Goal: Task Accomplishment & Management: Manage account settings

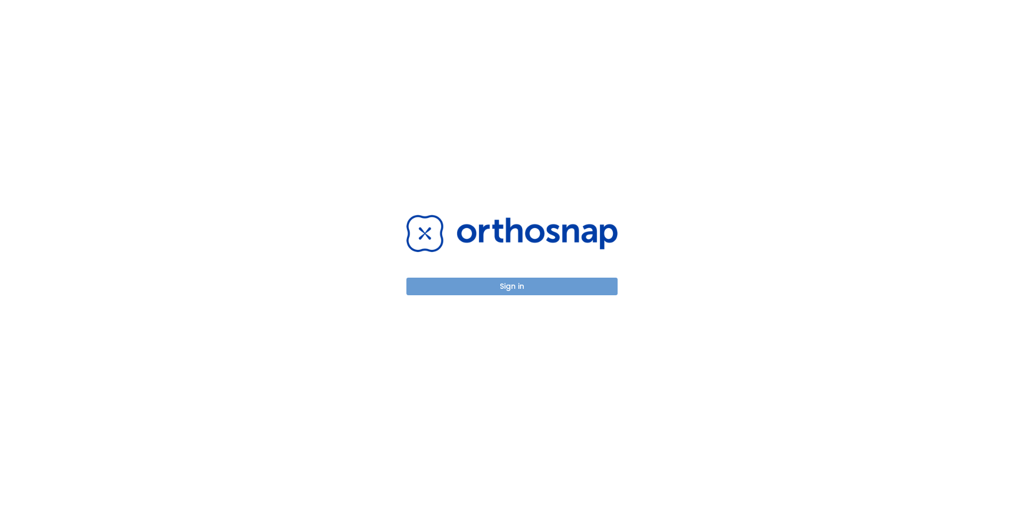
click at [504, 291] on button "Sign in" at bounding box center [511, 287] width 211 height 18
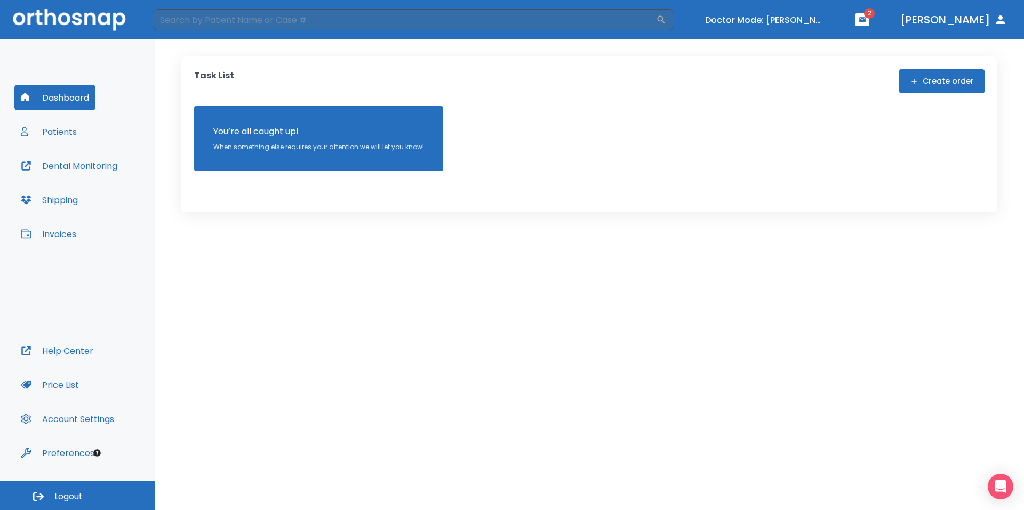
click at [80, 163] on button "Dental Monitoring" at bounding box center [68, 166] width 109 height 26
click at [92, 420] on button "Account Settings" at bounding box center [67, 419] width 106 height 26
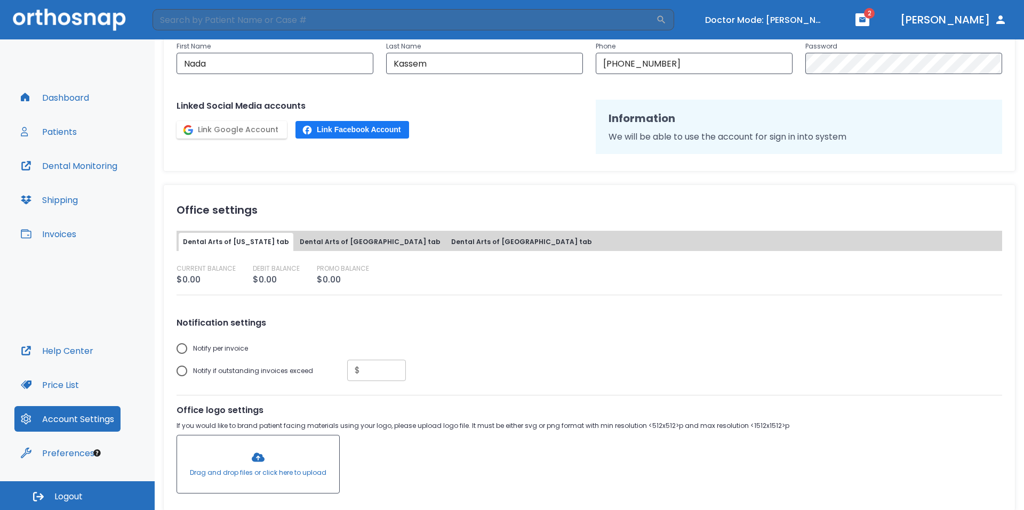
scroll to position [229, 0]
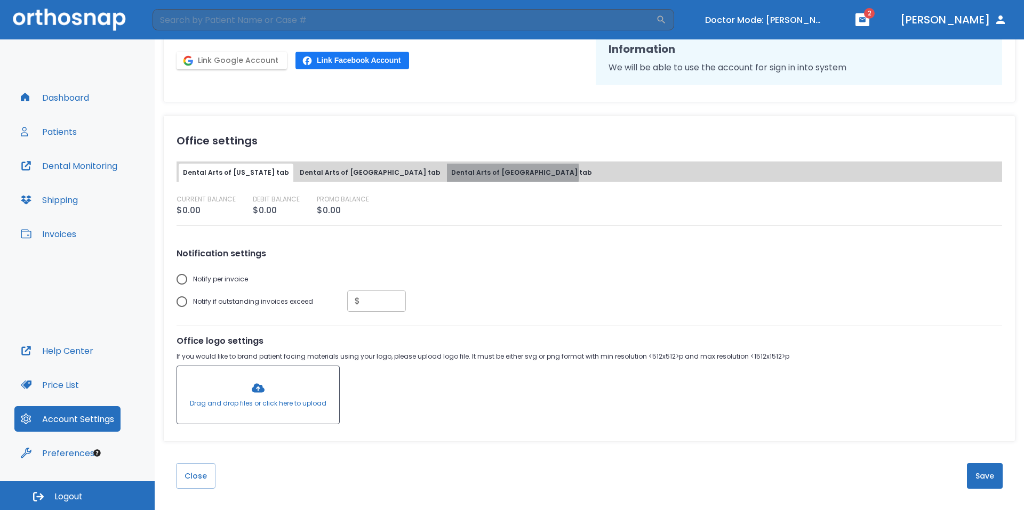
click at [459, 173] on button "Dental Arts of Mount Laurel tab" at bounding box center [521, 173] width 149 height 18
click at [353, 169] on button "Dental Arts of Moorestown tab" at bounding box center [369, 173] width 149 height 18
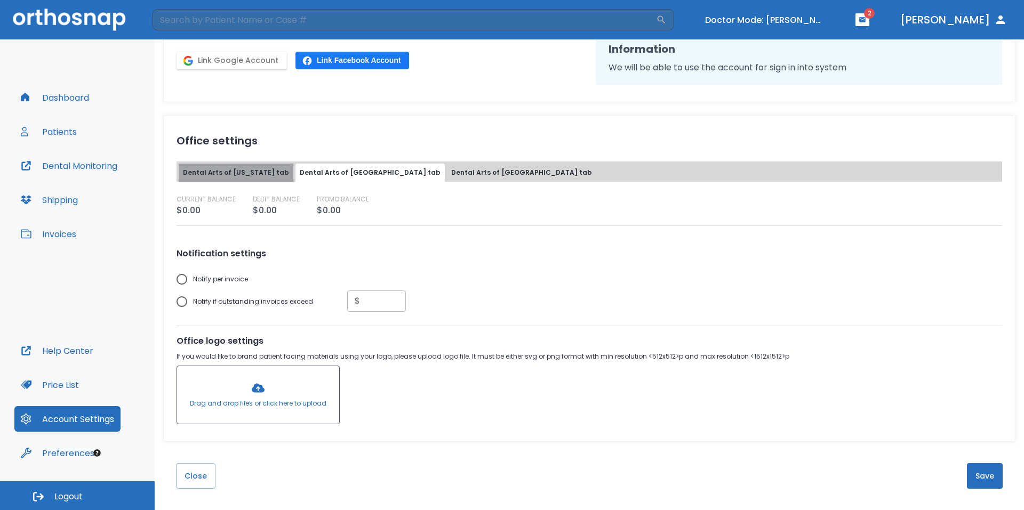
click at [246, 167] on button "Dental Arts of New Jersey tab" at bounding box center [236, 173] width 115 height 18
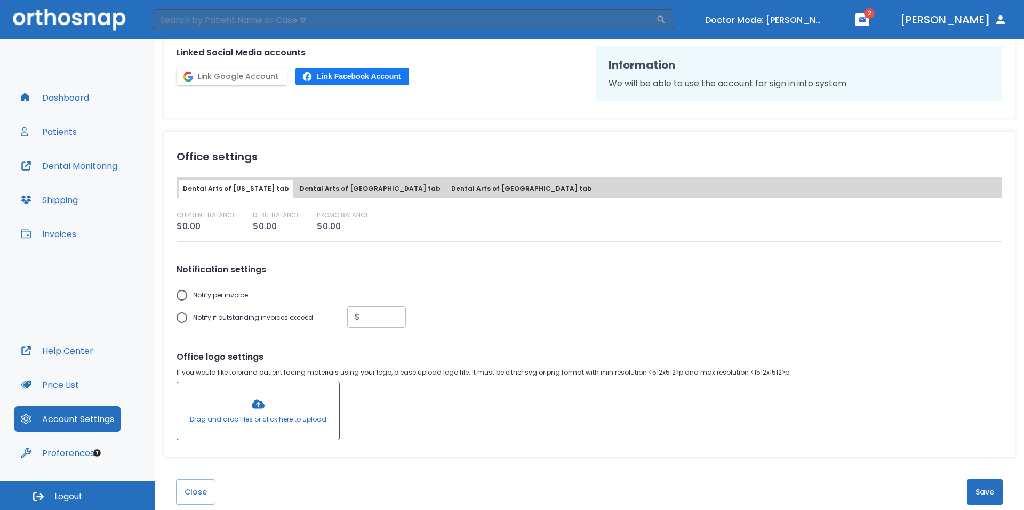
scroll to position [53, 0]
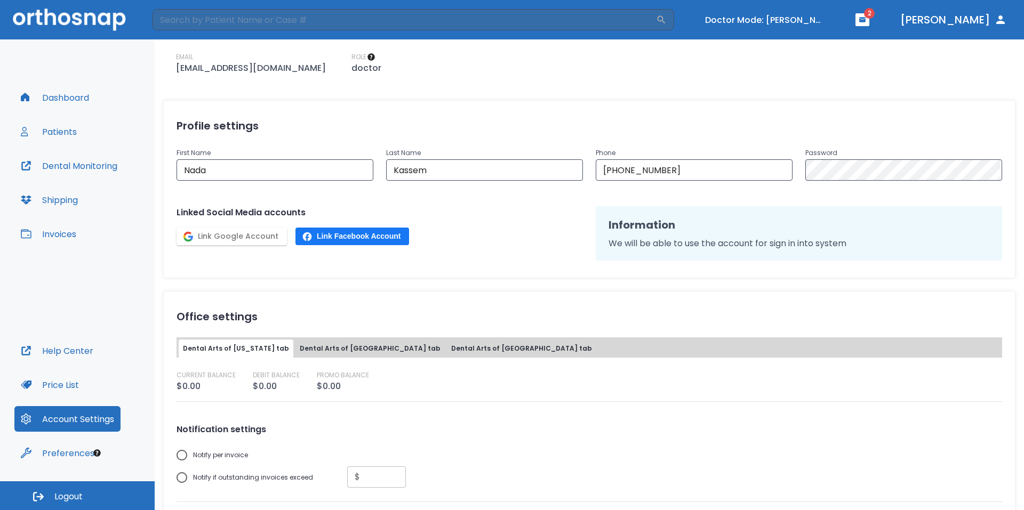
click at [70, 161] on button "Dental Monitoring" at bounding box center [68, 166] width 109 height 26
click at [787, 20] on button "Turn off Doctor mode" at bounding box center [765, 20] width 128 height 18
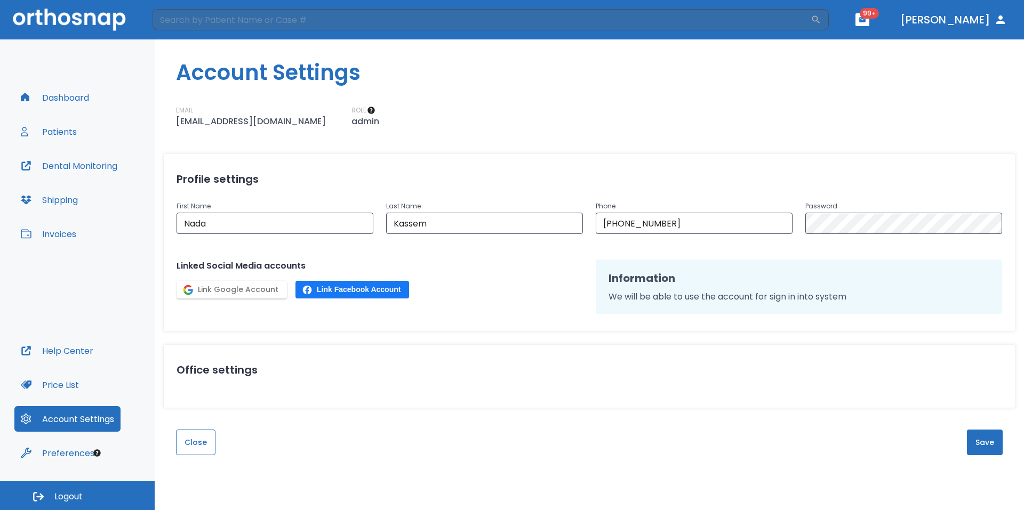
click at [192, 440] on button "Close" at bounding box center [195, 443] width 39 height 26
